Goal: Task Accomplishment & Management: Manage account settings

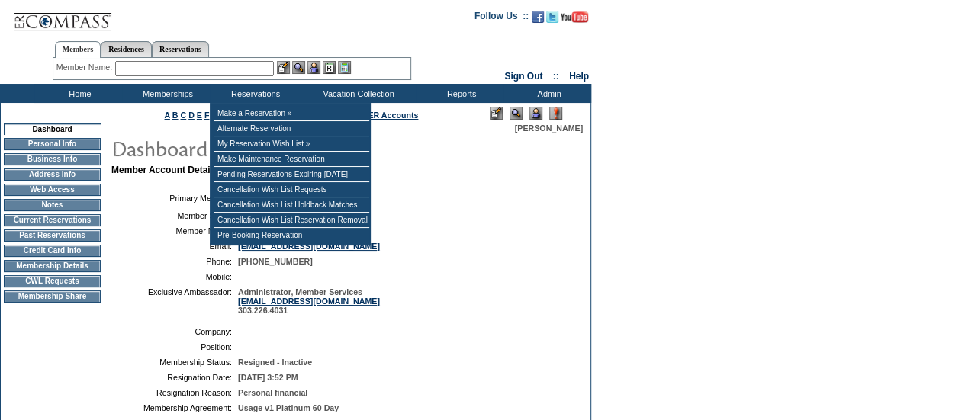
click at [247, 68] on input "text" at bounding box center [194, 68] width 159 height 15
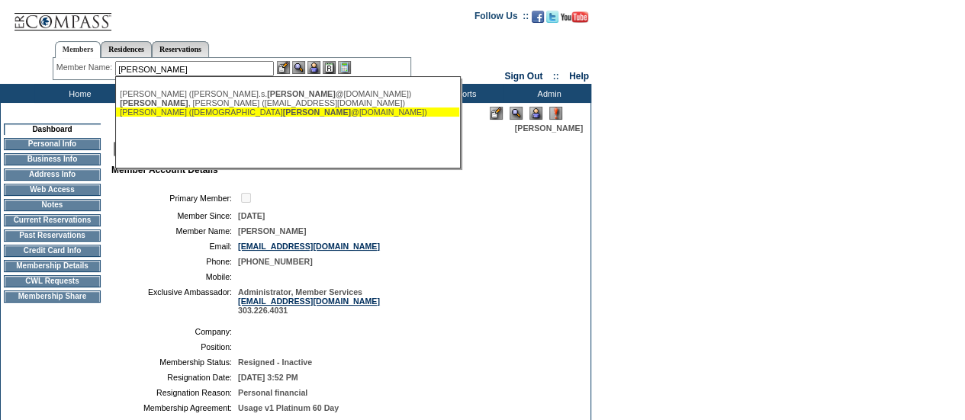
click at [239, 113] on div "[PERSON_NAME] ([DEMOGRAPHIC_DATA][PERSON_NAME] @[DOMAIN_NAME])" at bounding box center [288, 112] width 336 height 9
type input "[PERSON_NAME] ([EMAIL_ADDRESS][DOMAIN_NAME])"
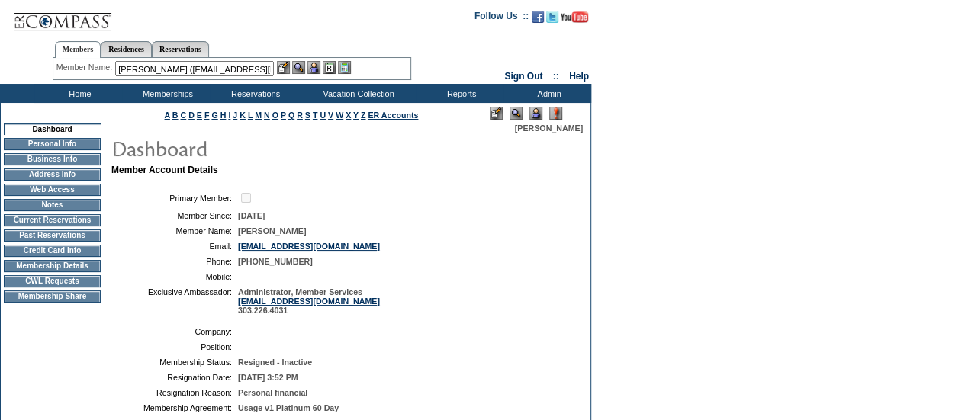
click at [298, 69] on img at bounding box center [298, 67] width 13 height 13
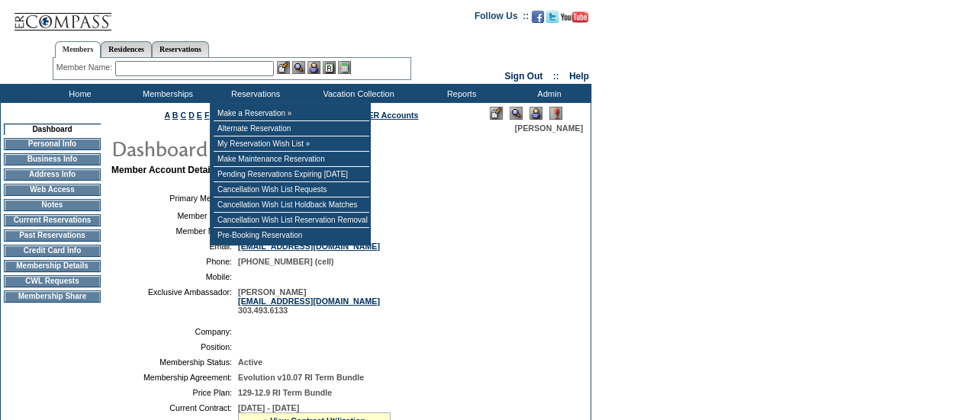
click at [225, 69] on input "text" at bounding box center [194, 68] width 159 height 15
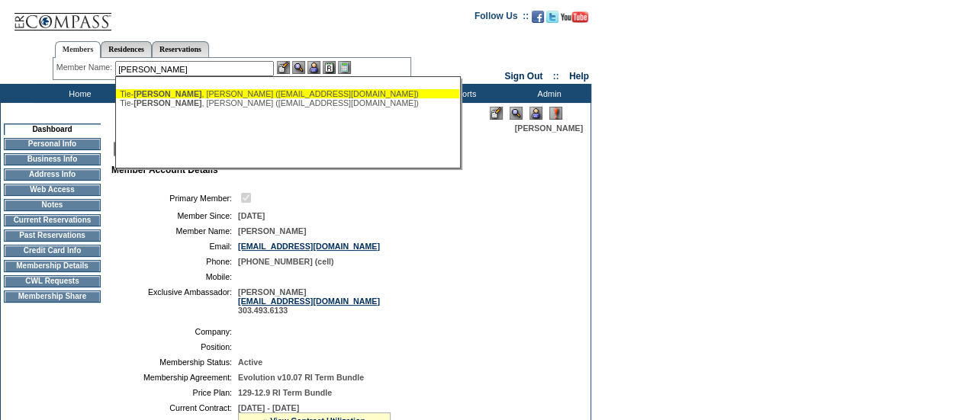
click at [238, 94] on div "Tie- Shue , Gary (gtieshue@gmail.com)" at bounding box center [288, 93] width 336 height 9
type input "Tie-Shue, Gary (gtieshue@gmail.com)"
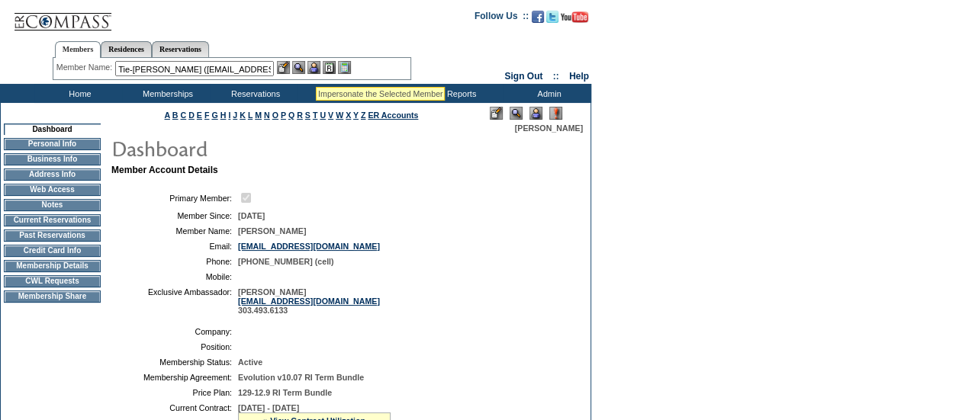
click at [315, 67] on img at bounding box center [314, 67] width 13 height 13
click at [72, 272] on td "Membership Details" at bounding box center [52, 266] width 97 height 12
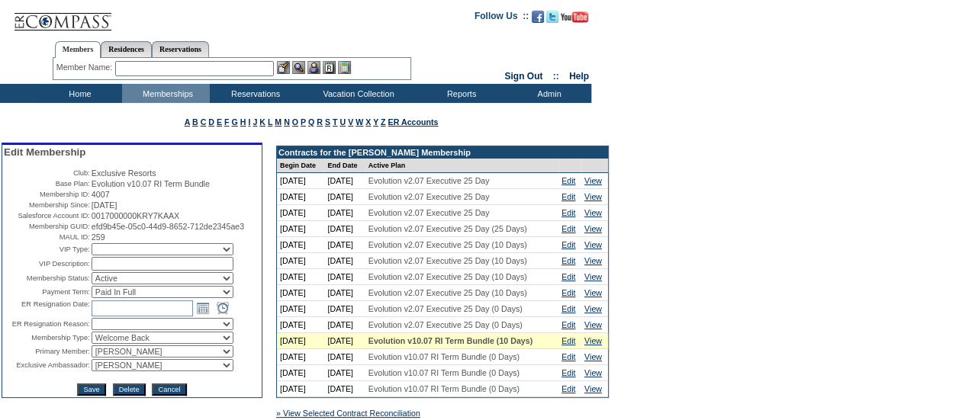
click at [81, 89] on td "Home" at bounding box center [78, 93] width 88 height 19
